Goal: Task Accomplishment & Management: Use online tool/utility

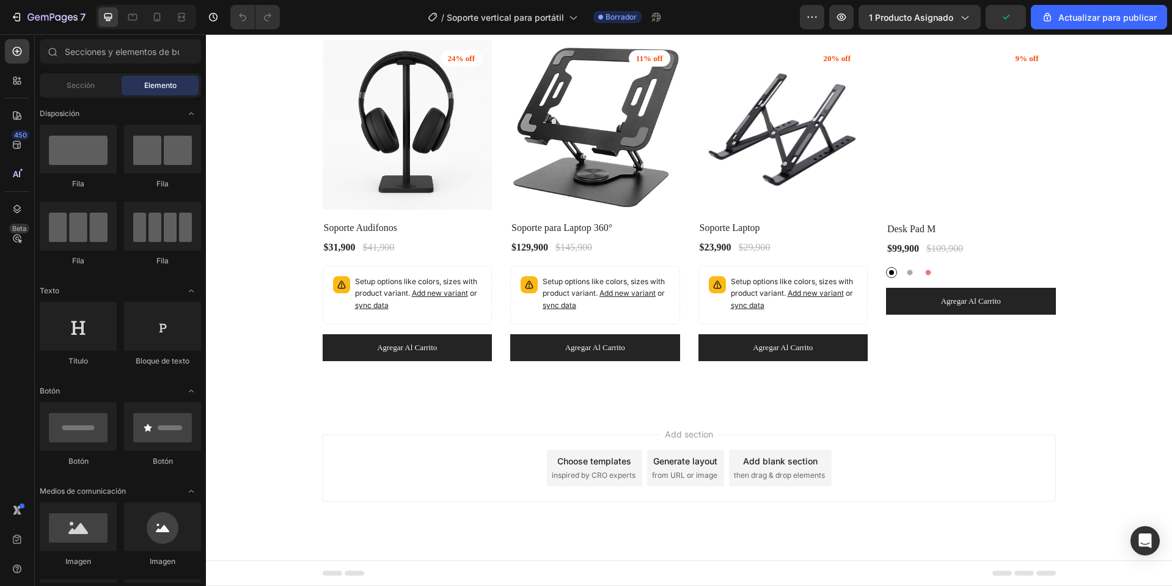
scroll to position [2879, 0]
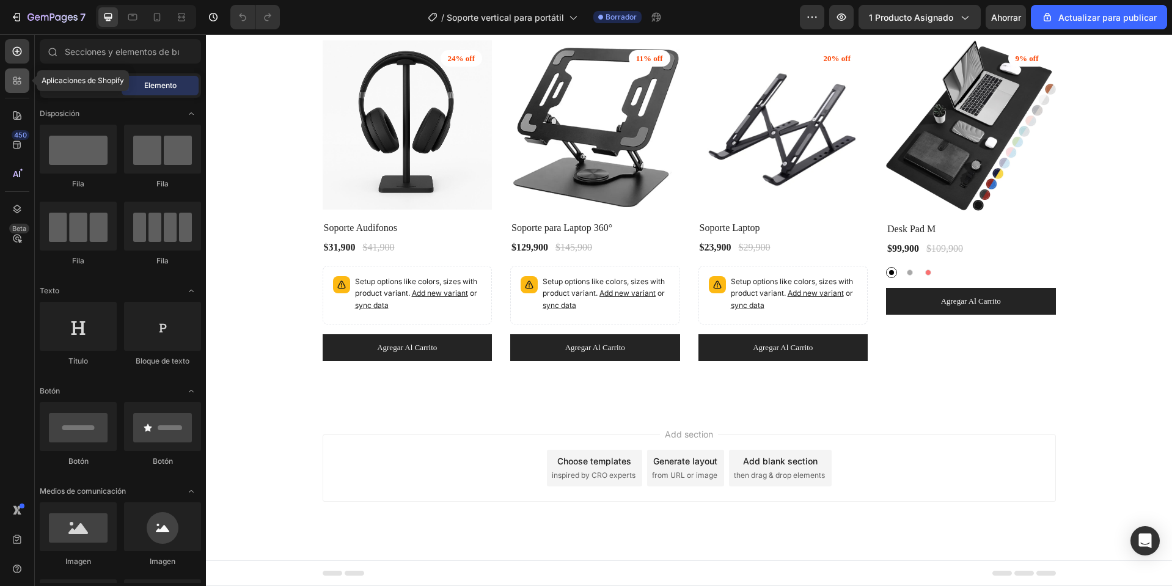
click at [13, 75] on icon at bounding box center [17, 81] width 12 height 12
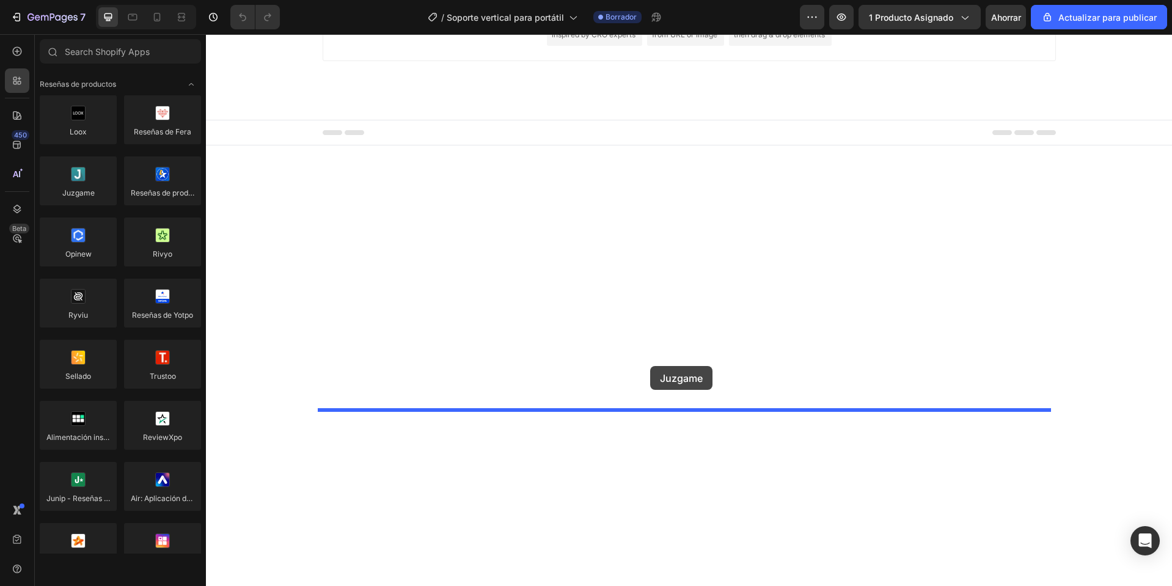
drag, startPoint x: 287, startPoint y: 221, endPoint x: 650, endPoint y: 366, distance: 390.9
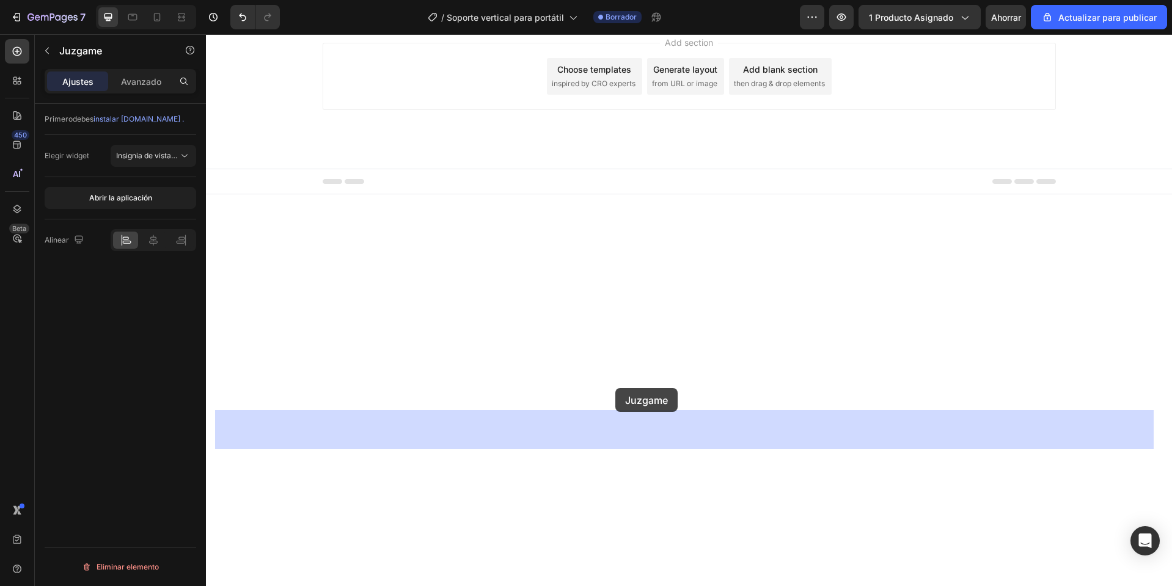
drag, startPoint x: 603, startPoint y: 439, endPoint x: 615, endPoint y: 388, distance: 52.3
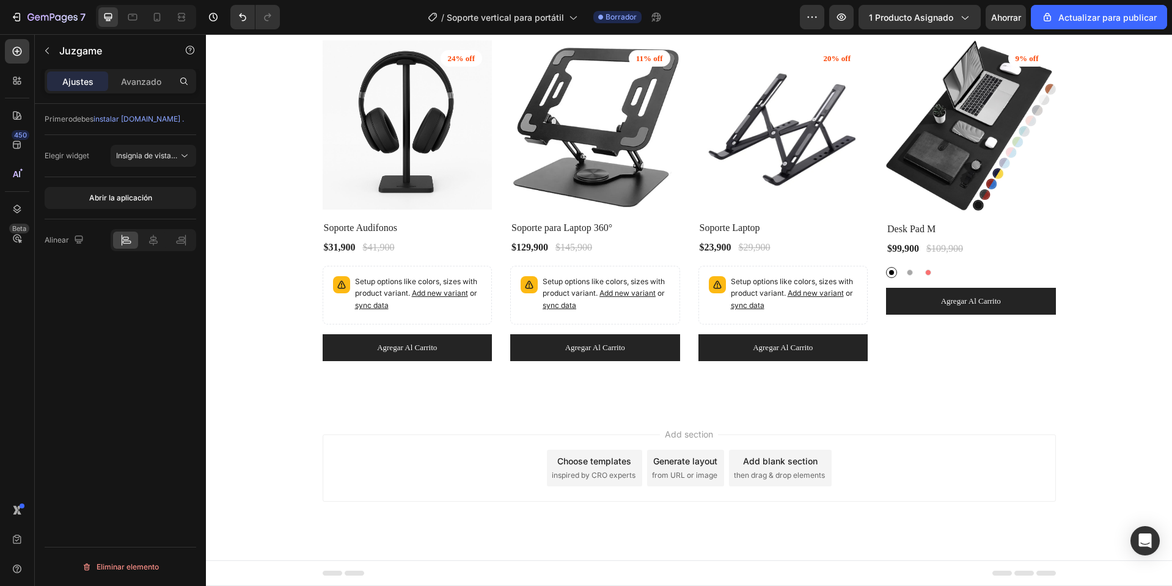
click at [1003, 13] on font "Ahorrar" at bounding box center [1006, 17] width 30 height 10
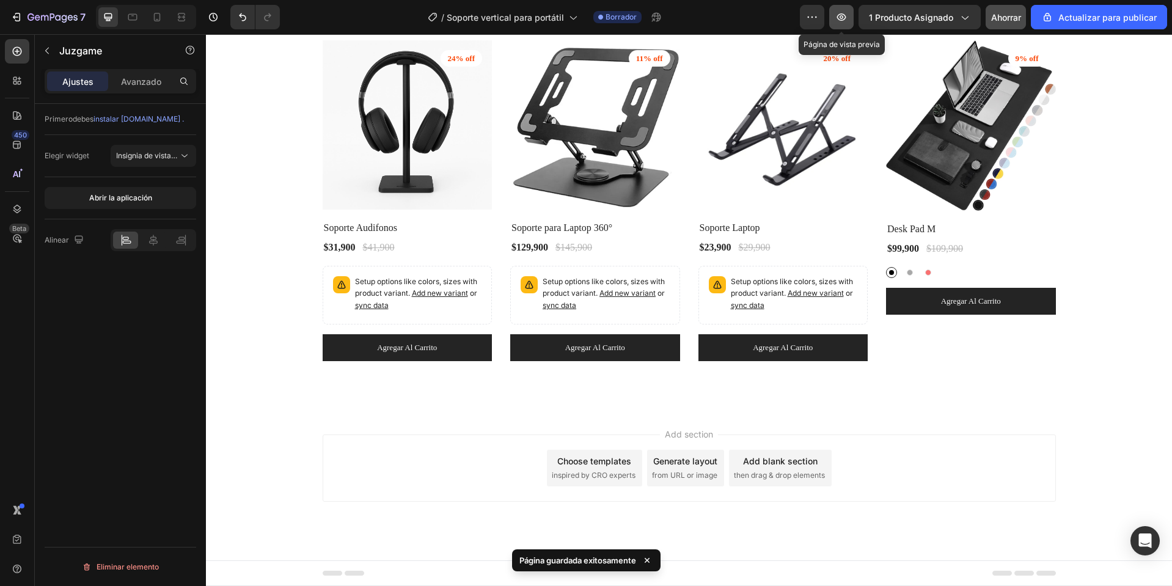
click at [853, 19] on button "button" at bounding box center [841, 17] width 24 height 24
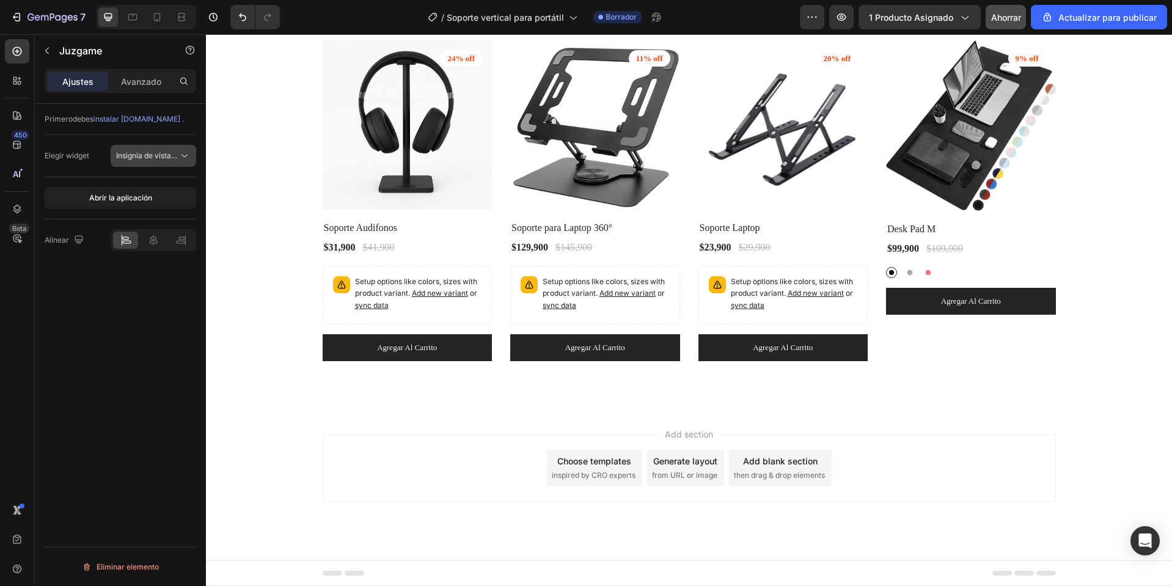
click at [162, 158] on font "Insignia de vista previa (Estrellas)" at bounding box center [173, 155] width 115 height 9
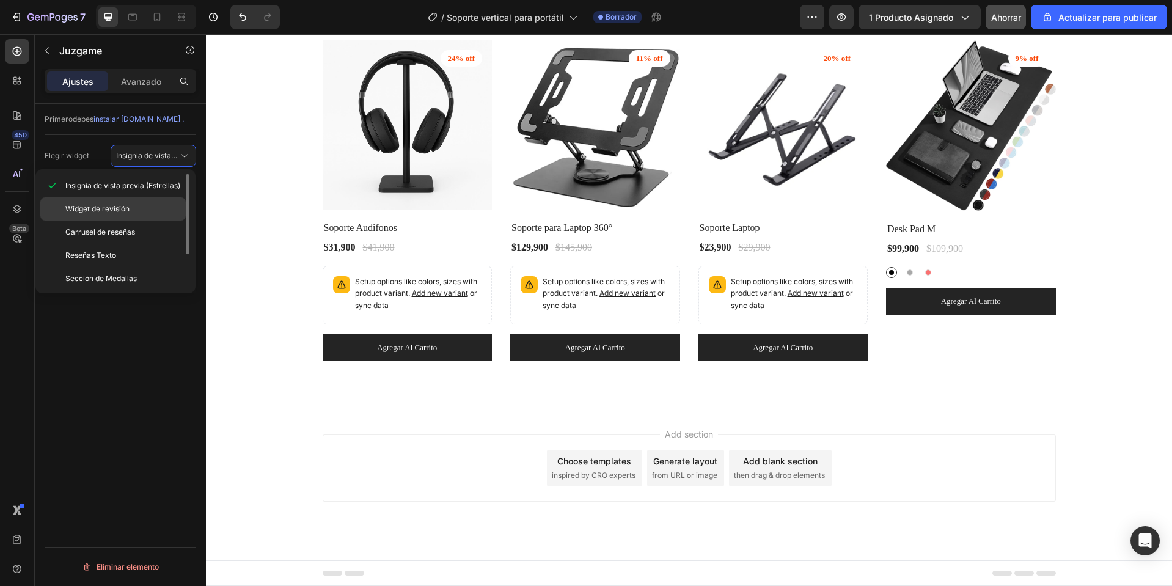
click at [137, 221] on div "Widget de revisión" at bounding box center [112, 232] width 145 height 23
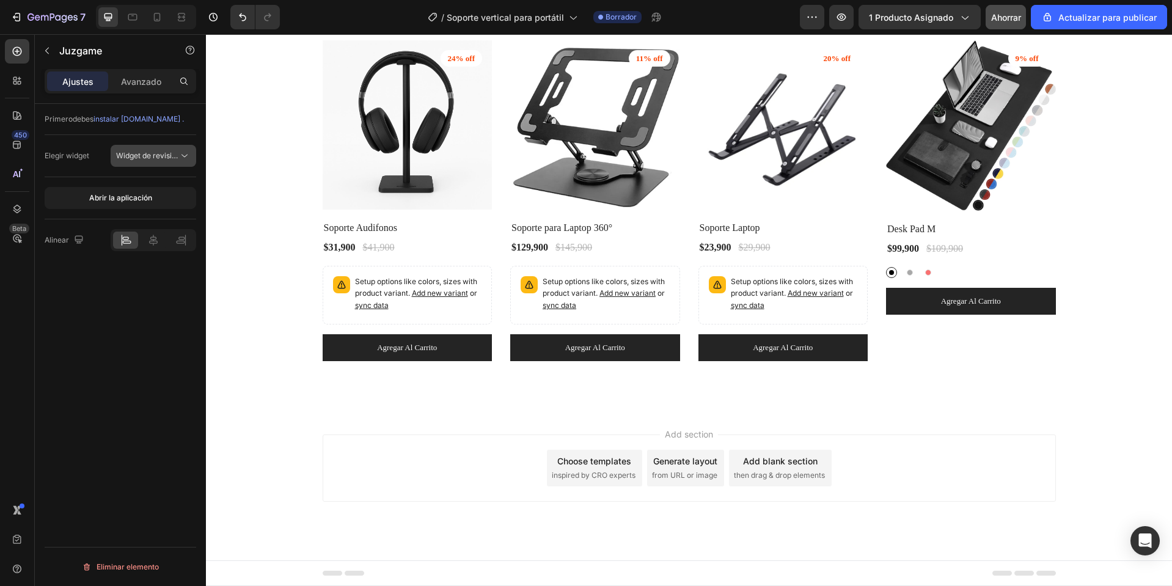
click at [148, 156] on font "Widget de revisión" at bounding box center [148, 155] width 64 height 9
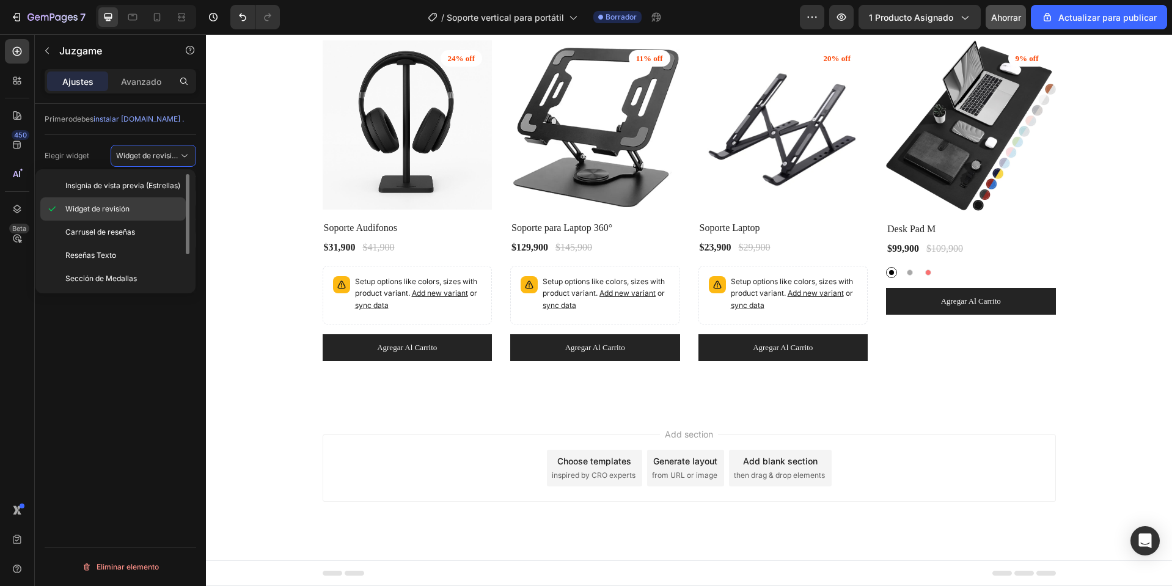
click at [143, 209] on p "Widget de revisión" at bounding box center [122, 209] width 115 height 11
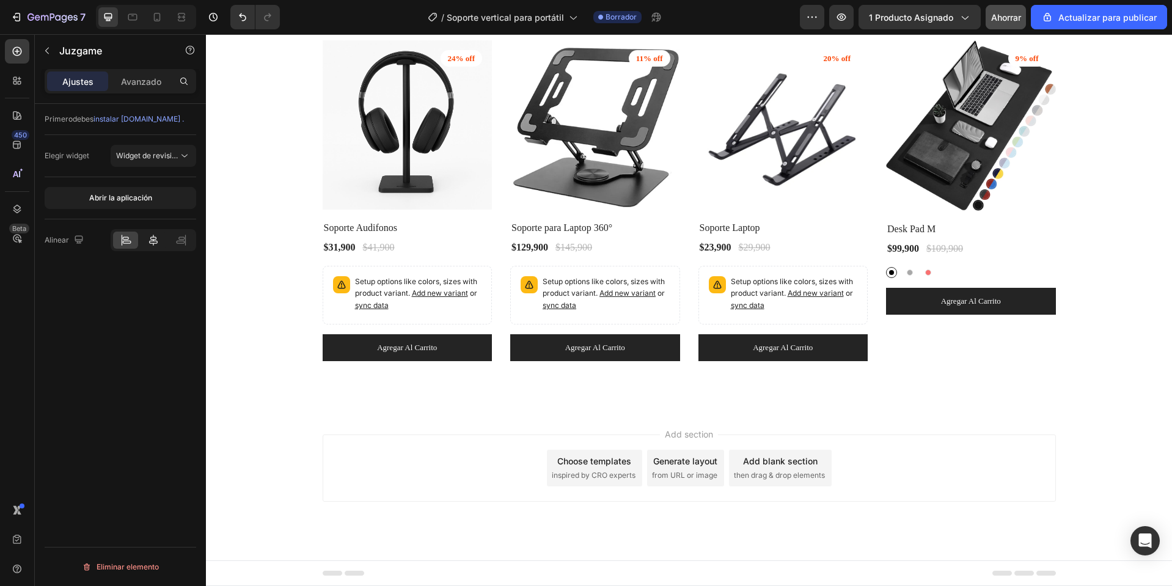
click at [156, 237] on icon at bounding box center [153, 240] width 12 height 12
click at [159, 194] on button "Abrir la aplicación" at bounding box center [121, 198] width 152 height 22
click at [145, 155] on font "Widget de revisión" at bounding box center [148, 155] width 64 height 9
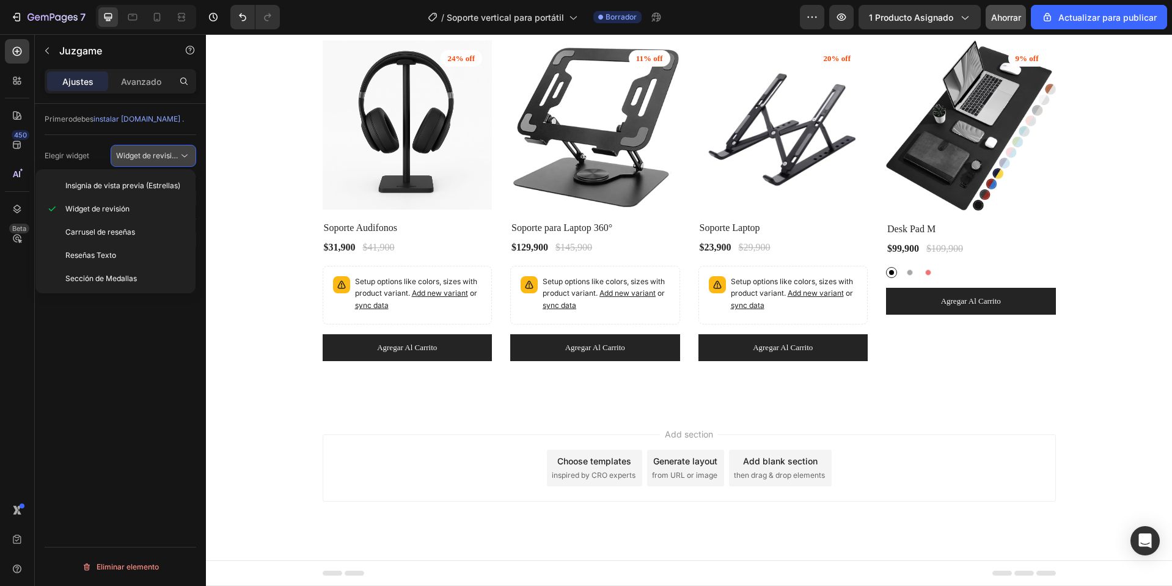
click at [145, 155] on font "Widget de revisión" at bounding box center [148, 155] width 64 height 9
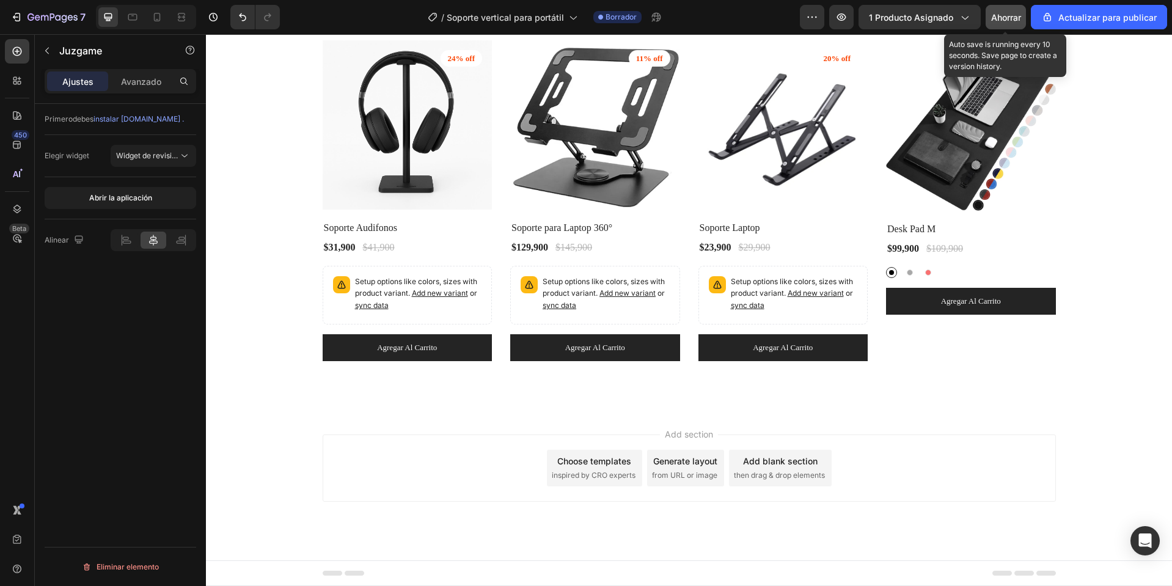
click at [1002, 17] on font "Ahorrar" at bounding box center [1006, 17] width 30 height 10
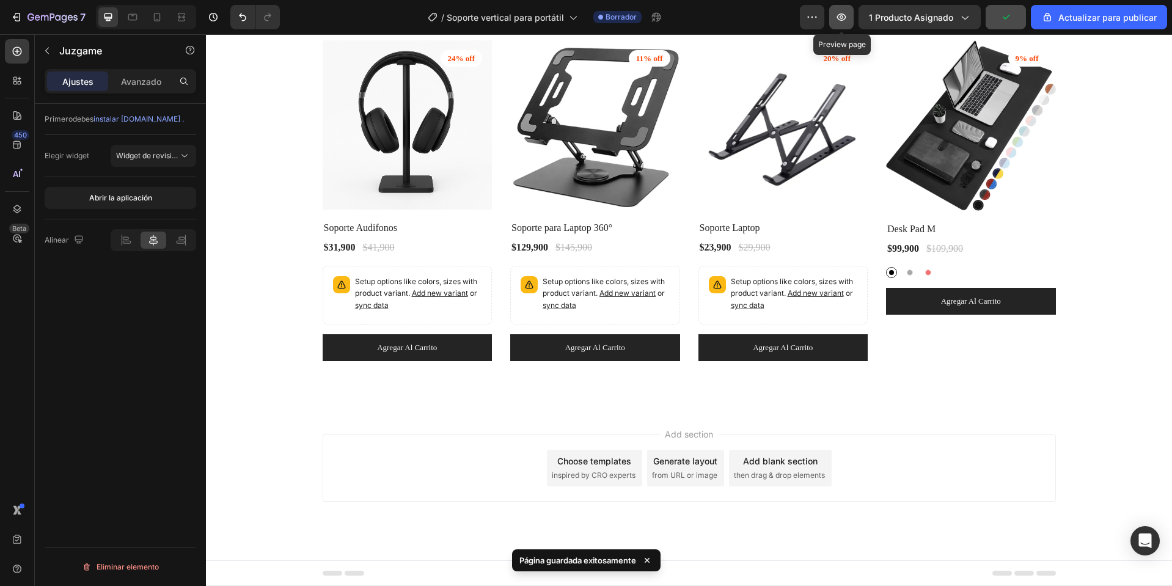
click at [835, 16] on button "button" at bounding box center [841, 17] width 24 height 24
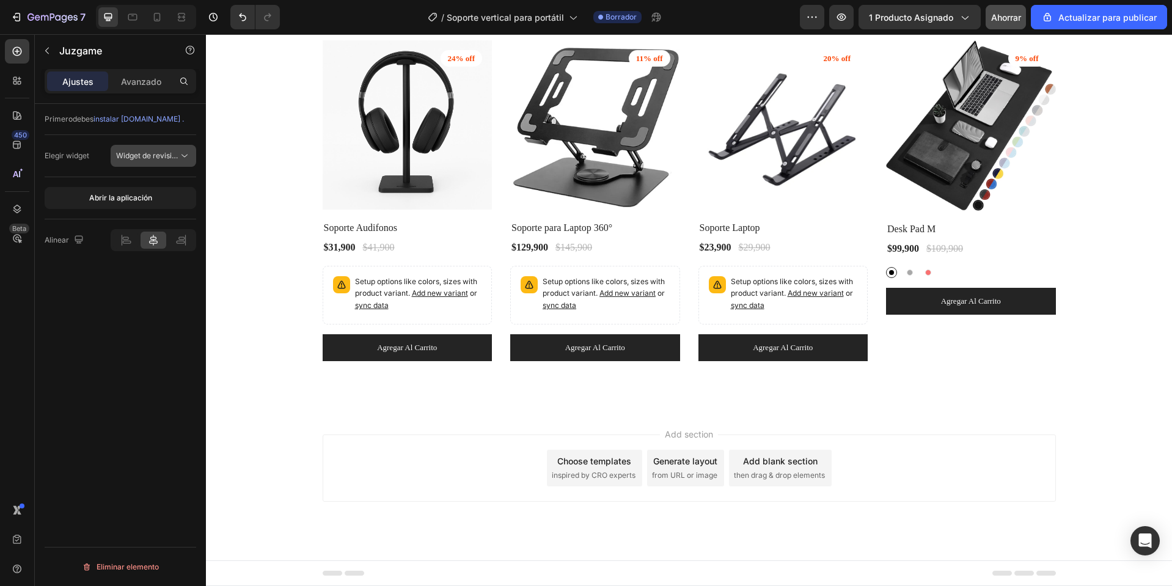
click at [168, 154] on font "Widget de revisión" at bounding box center [148, 155] width 64 height 9
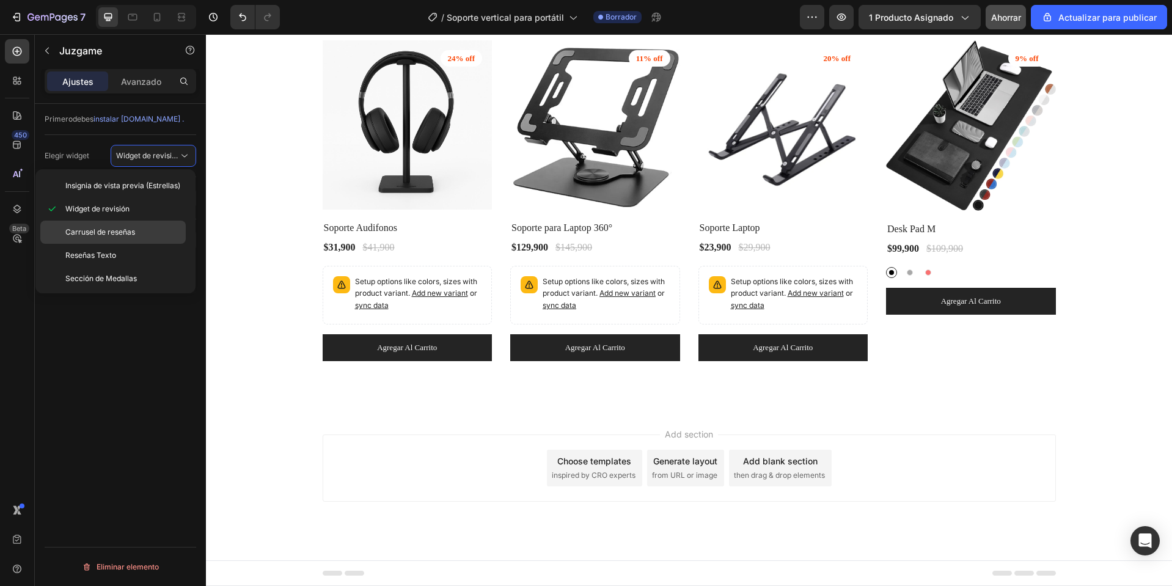
click at [122, 234] on font "Carrusel de reseñas" at bounding box center [100, 231] width 70 height 9
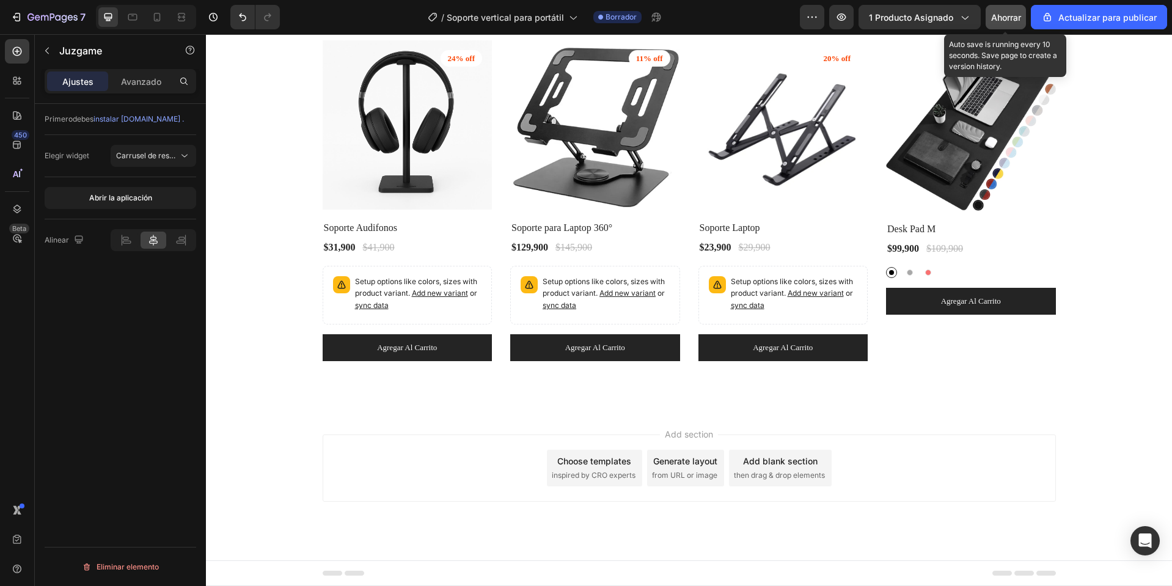
click at [1011, 16] on font "Ahorrar" at bounding box center [1006, 17] width 30 height 10
click at [1015, 24] on button "Ahorrar" at bounding box center [1006, 17] width 40 height 24
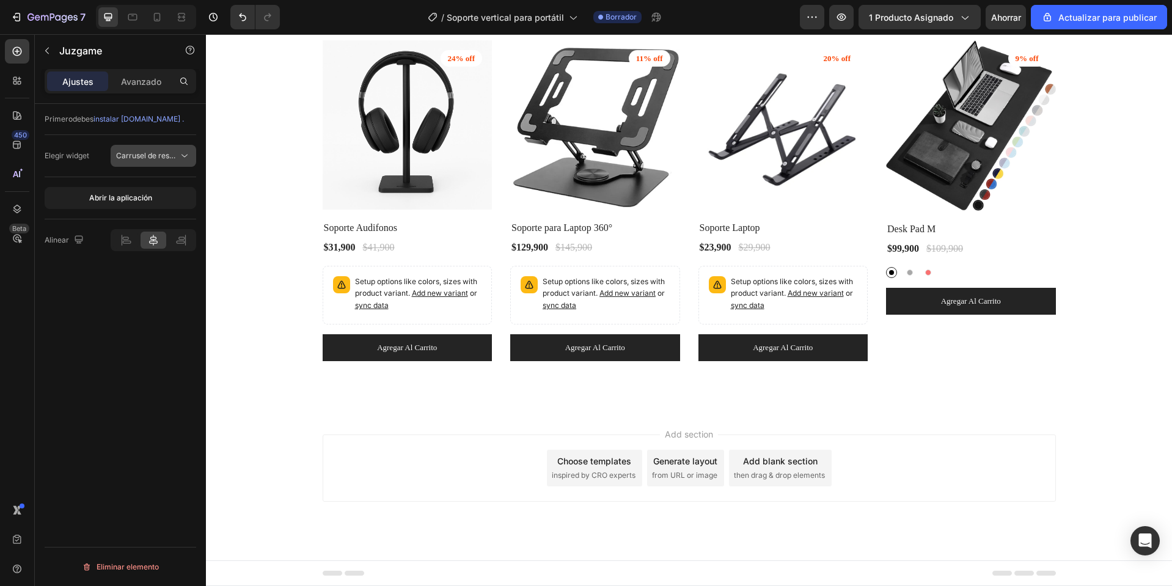
click at [182, 147] on button "Carrusel de reseñas" at bounding box center [154, 156] width 86 height 22
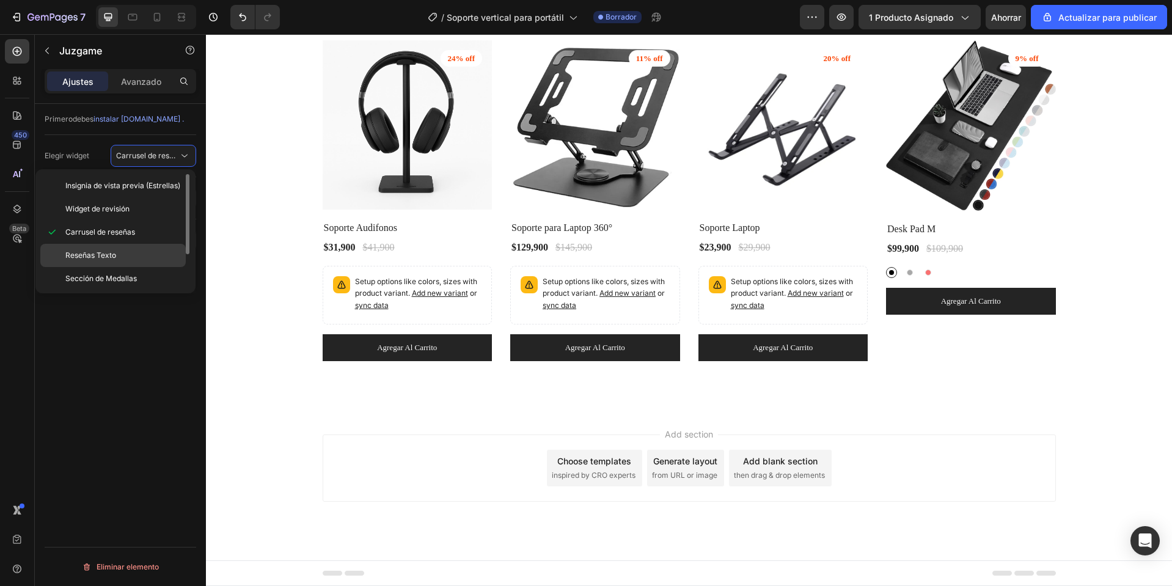
click at [135, 267] on div "Reseñas Texto" at bounding box center [112, 278] width 145 height 23
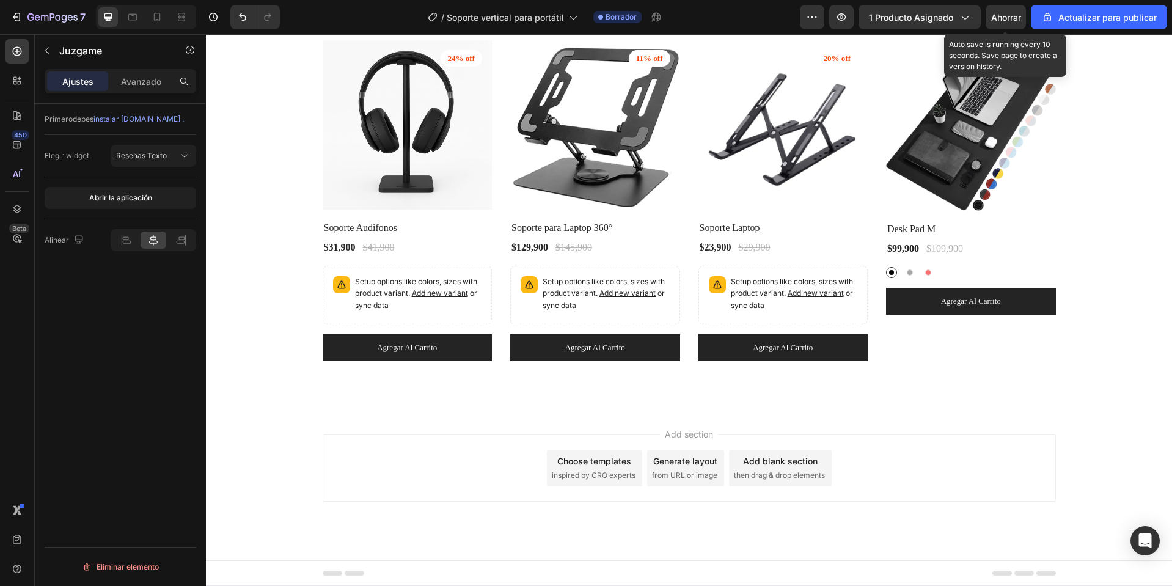
click at [1006, 15] on font "Ahorrar" at bounding box center [1006, 17] width 30 height 10
click at [122, 155] on font "Reseñas Texto" at bounding box center [141, 155] width 51 height 9
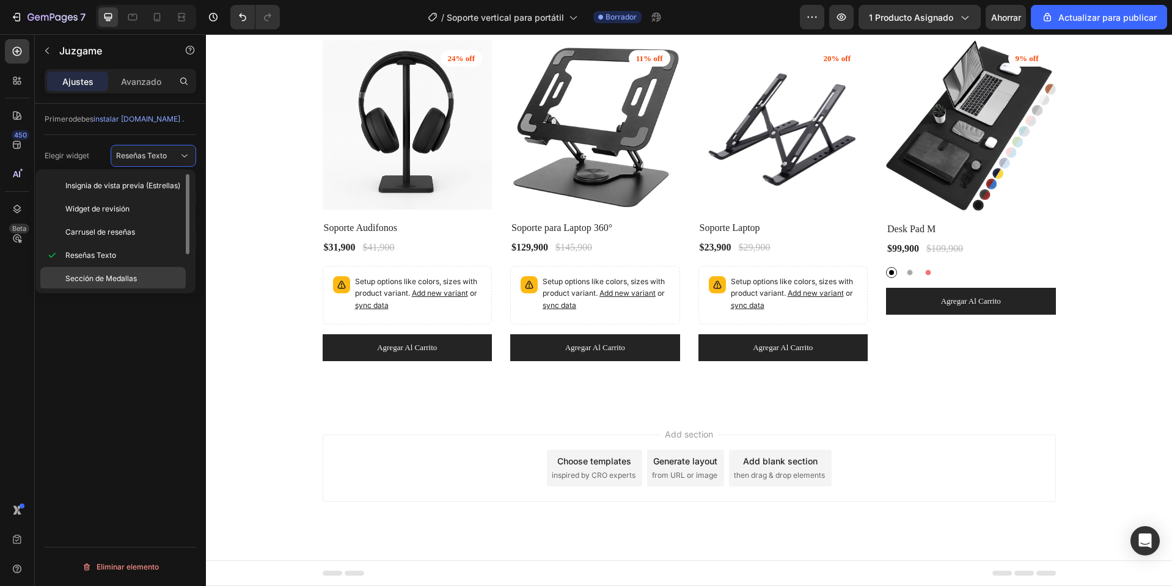
scroll to position [48, 0]
click at [121, 225] on span "Sección de Medallas" at bounding box center [101, 230] width 72 height 11
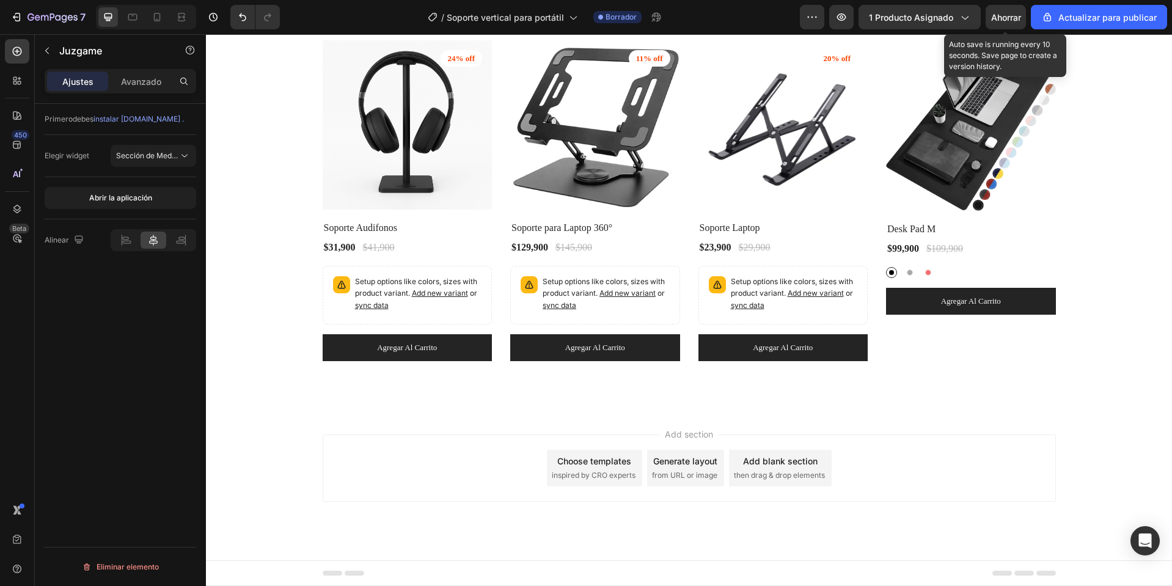
click at [1008, 20] on font "Ahorrar" at bounding box center [1006, 17] width 30 height 10
click at [158, 157] on font "Sección de Medallas" at bounding box center [152, 155] width 72 height 9
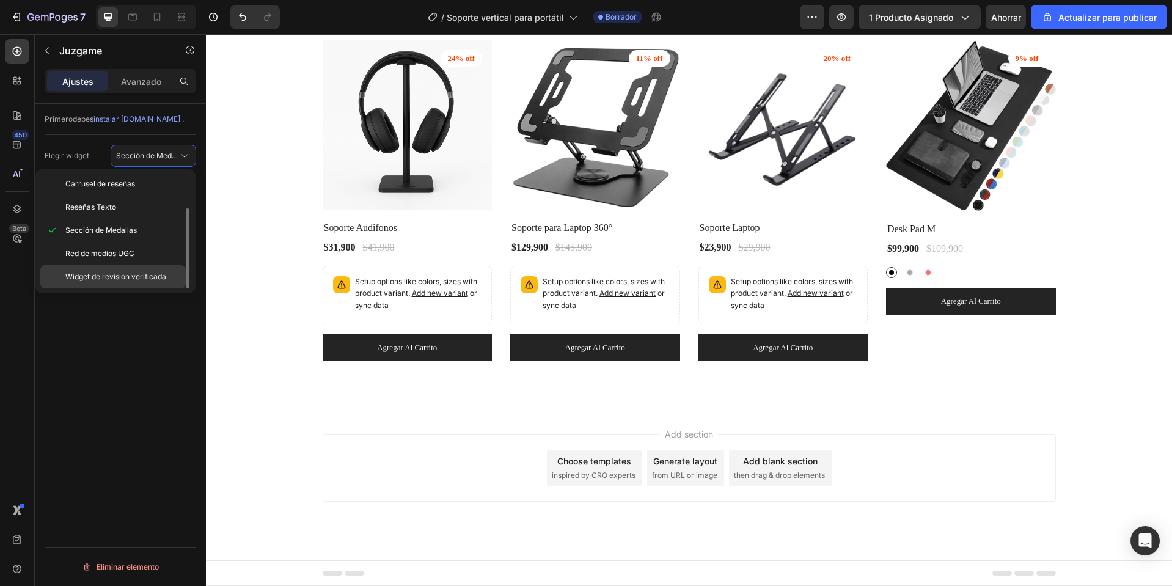
click at [117, 277] on font "Widget de revisión verificada" at bounding box center [115, 276] width 101 height 9
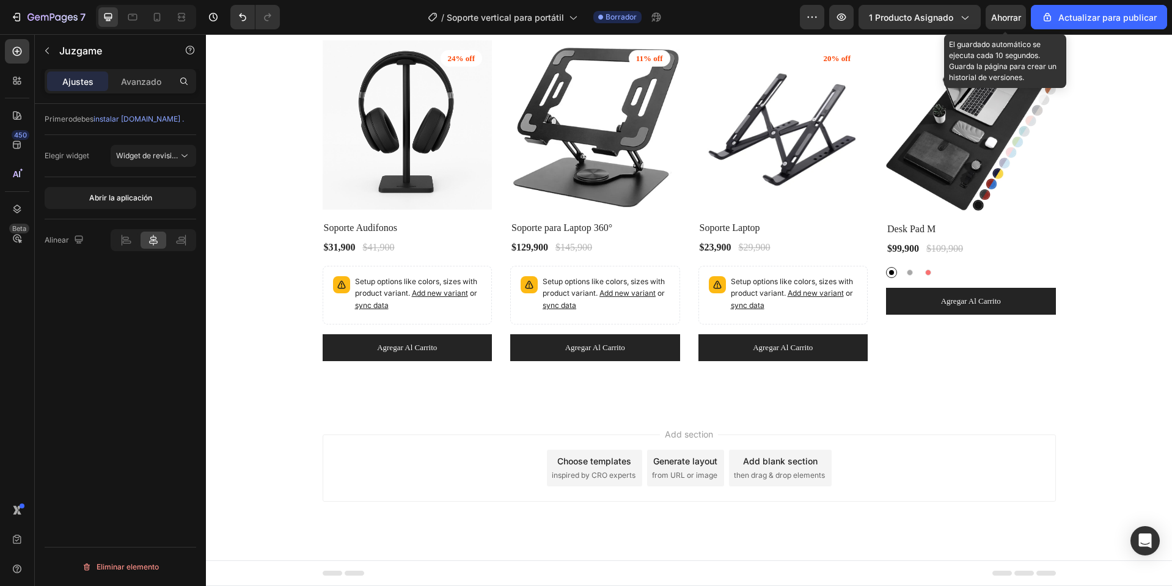
click at [1000, 13] on font "Ahorrar" at bounding box center [1006, 17] width 30 height 10
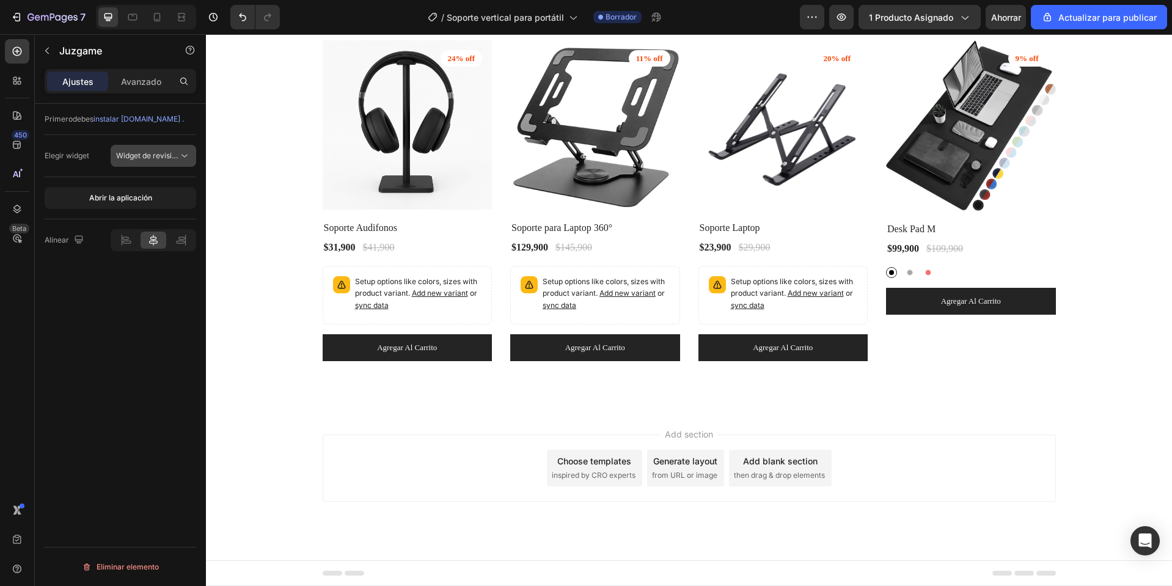
click at [147, 157] on font "Widget de revisión verificada" at bounding box center [166, 155] width 101 height 9
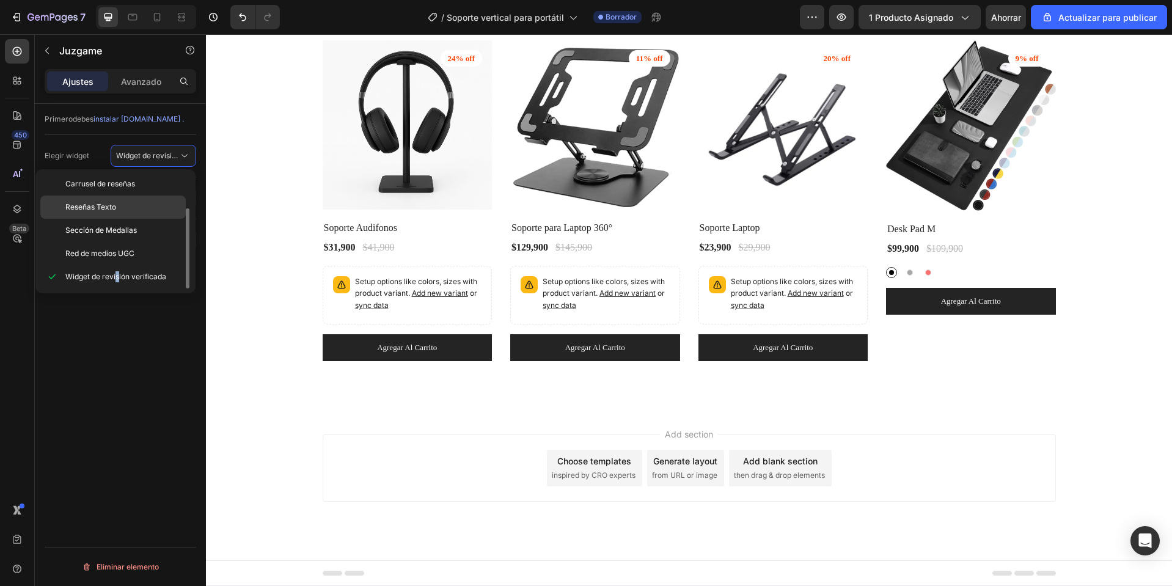
scroll to position [0, 0]
click at [130, 211] on font "Widget de revisión" at bounding box center [97, 208] width 64 height 9
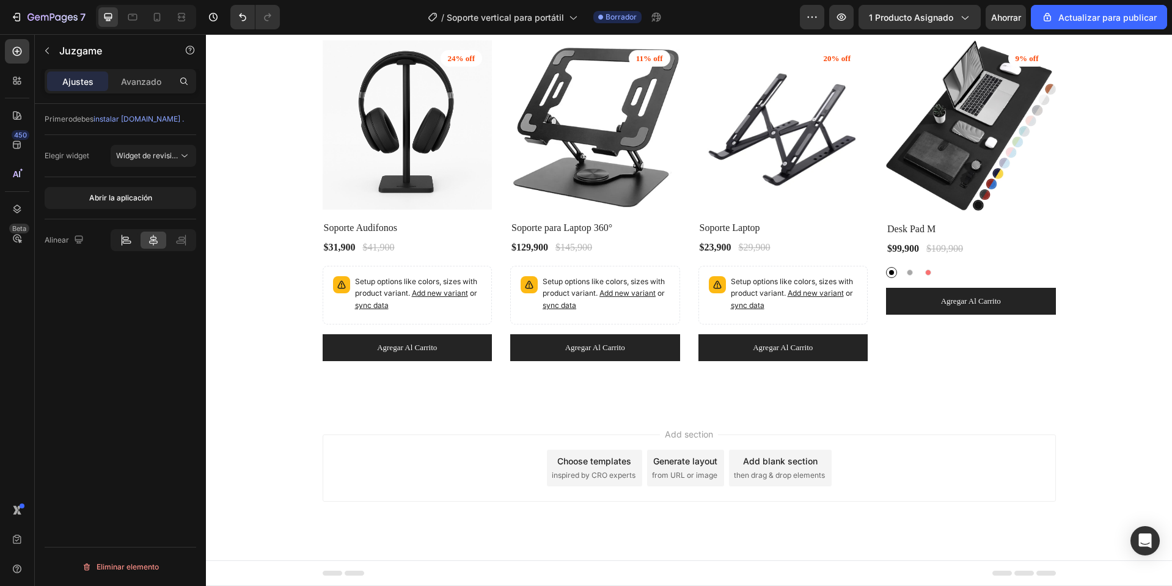
click at [127, 238] on icon at bounding box center [126, 240] width 12 height 12
click at [1006, 21] on font "Ahorrar" at bounding box center [1006, 17] width 30 height 10
click at [996, 16] on font "Ahorrar" at bounding box center [1006, 17] width 30 height 10
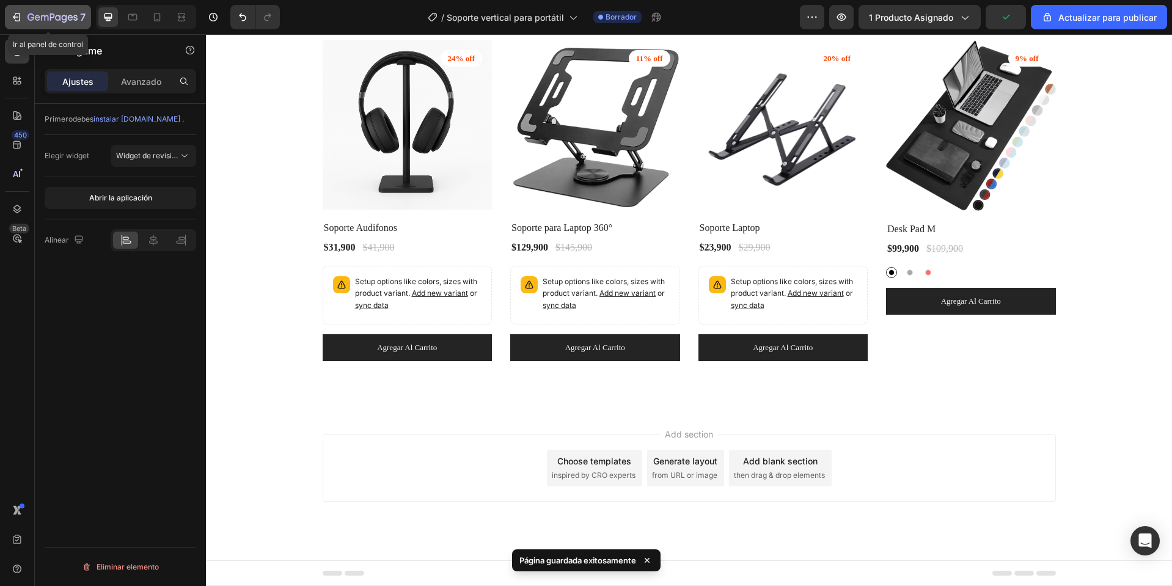
click at [68, 6] on button "7" at bounding box center [48, 17] width 86 height 24
